Goal: Find contact information: Find contact information

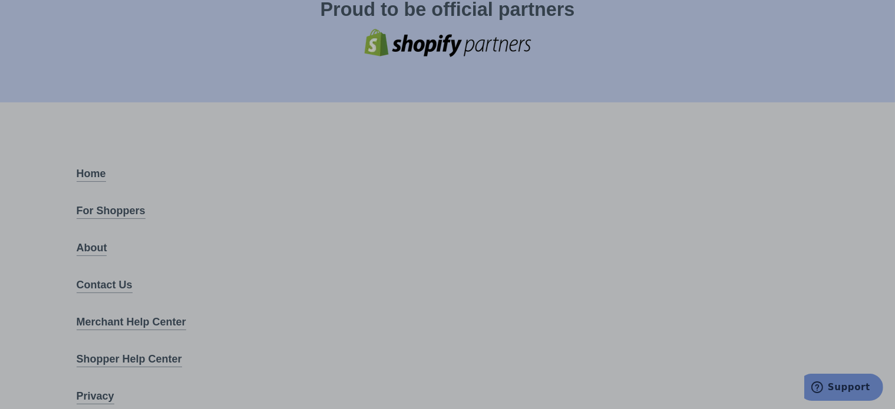
scroll to position [4661, 0]
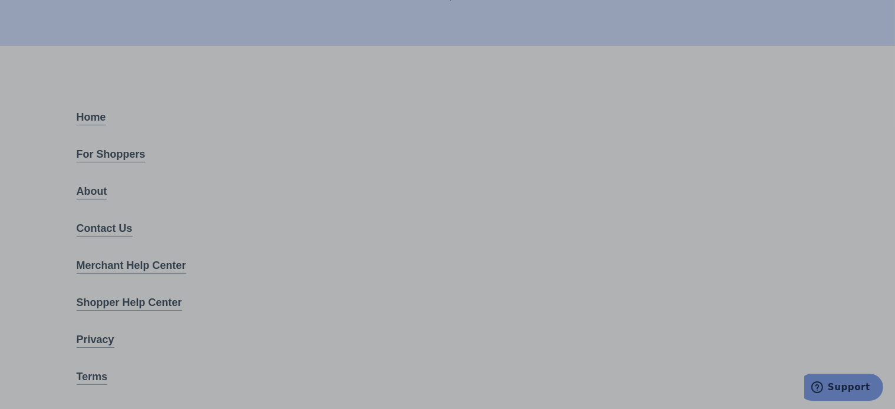
click at [103, 184] on link "About" at bounding box center [92, 192] width 31 height 16
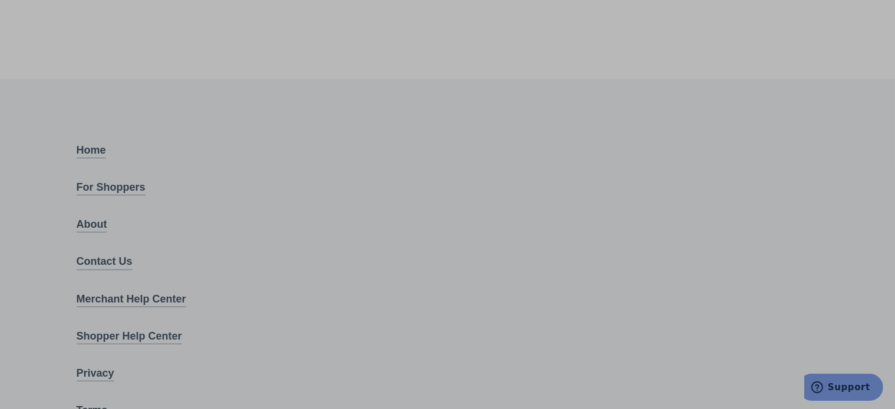
scroll to position [455, 0]
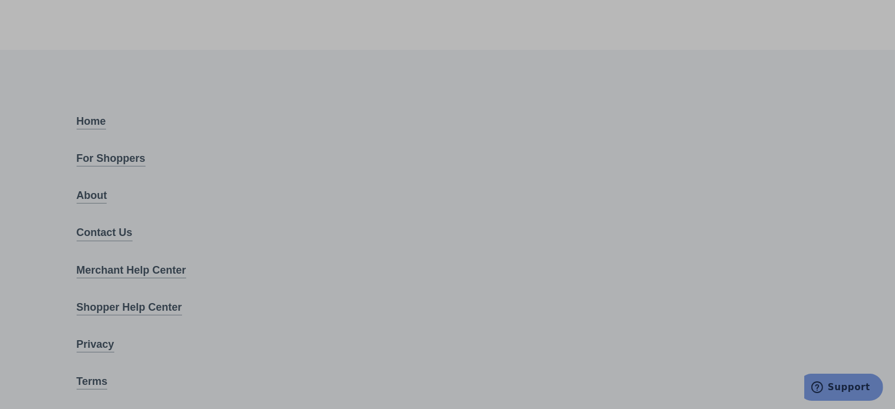
click at [100, 225] on link "Contact Us" at bounding box center [105, 233] width 56 height 16
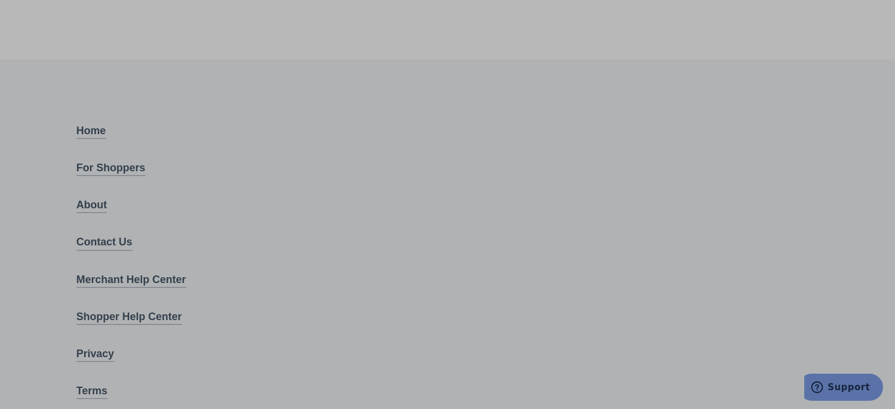
scroll to position [455, 0]
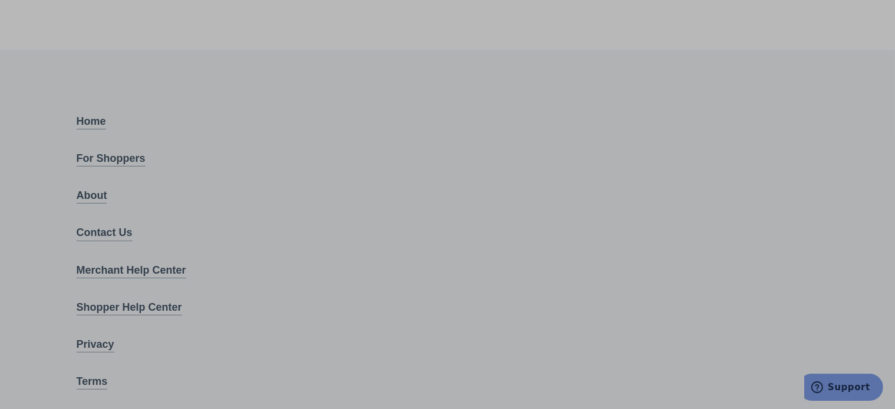
click at [110, 225] on link "Contact Us" at bounding box center [105, 233] width 56 height 16
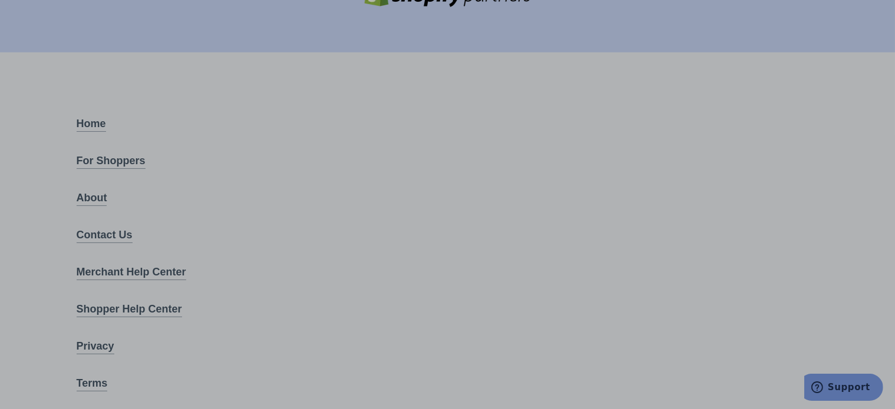
scroll to position [4661, 0]
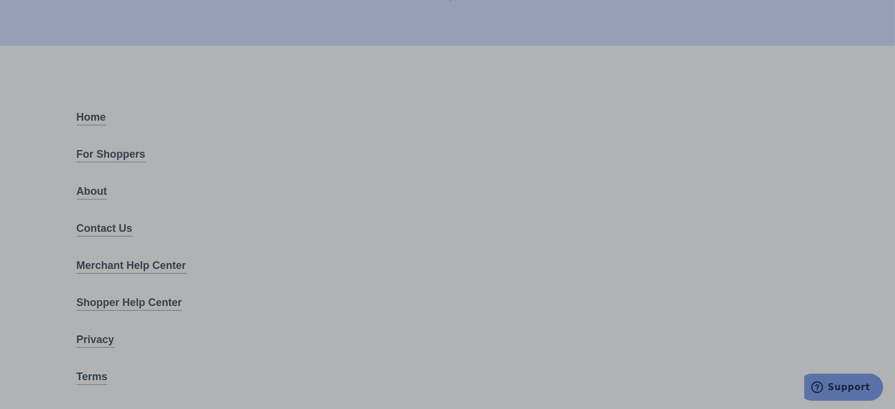
click at [92, 184] on link "About" at bounding box center [92, 192] width 31 height 16
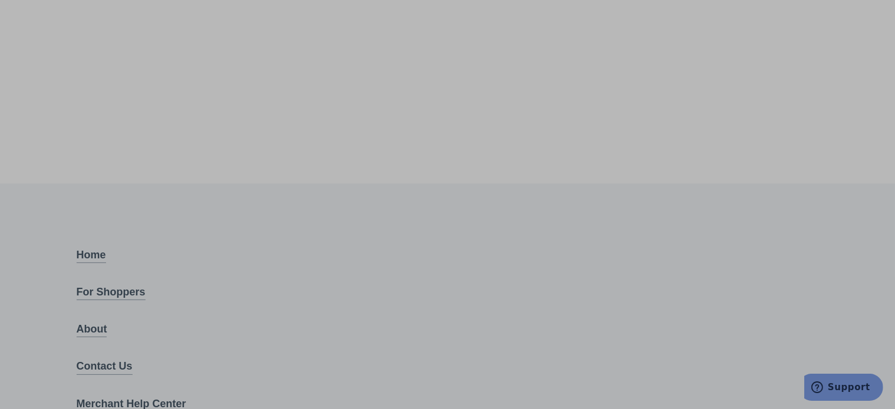
scroll to position [353, 0]
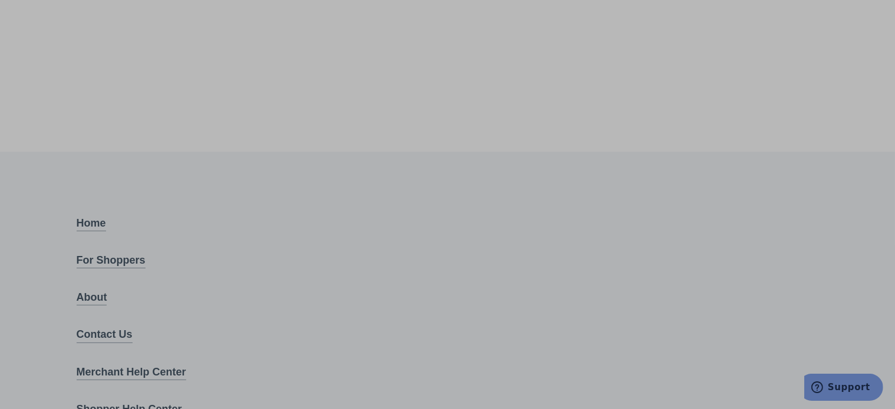
drag, startPoint x: 437, startPoint y: 23, endPoint x: 88, endPoint y: 297, distance: 443.0
click at [88, 327] on link "Contact Us" at bounding box center [105, 335] width 56 height 16
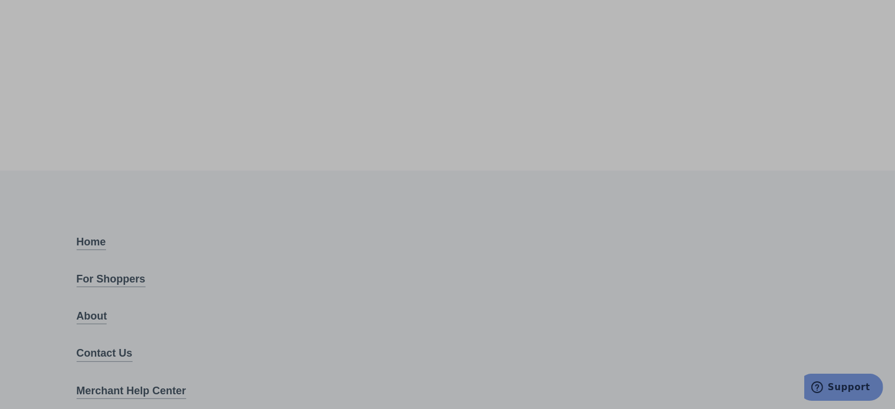
scroll to position [412, 0]
